Goal: Transaction & Acquisition: Purchase product/service

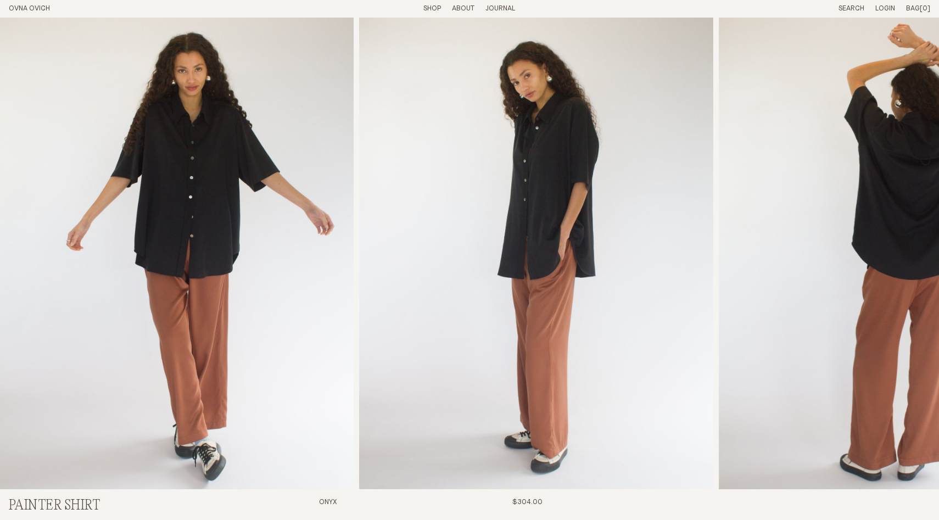
click at [431, 8] on link "Shop" at bounding box center [432, 8] width 18 height 7
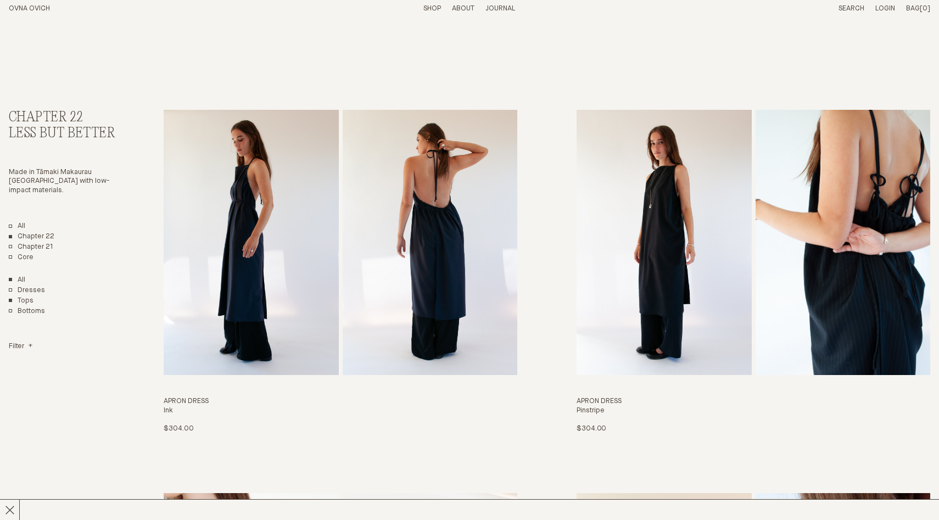
click at [22, 299] on link "Tops" at bounding box center [21, 300] width 25 height 9
